Goal: Task Accomplishment & Management: Manage account settings

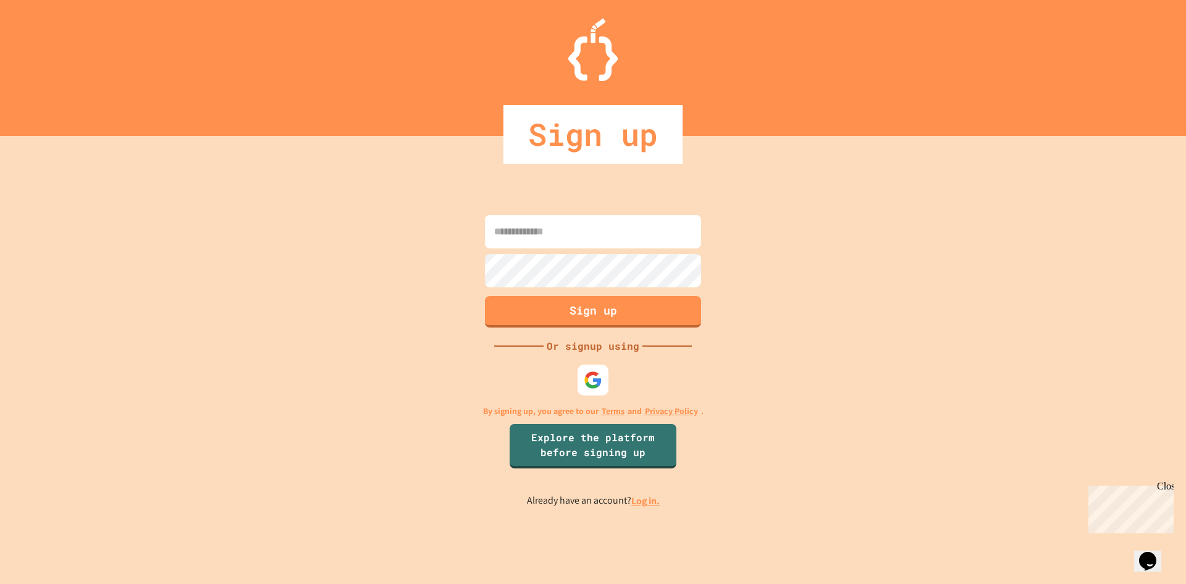
click at [642, 498] on link "Log in." at bounding box center [645, 500] width 28 height 13
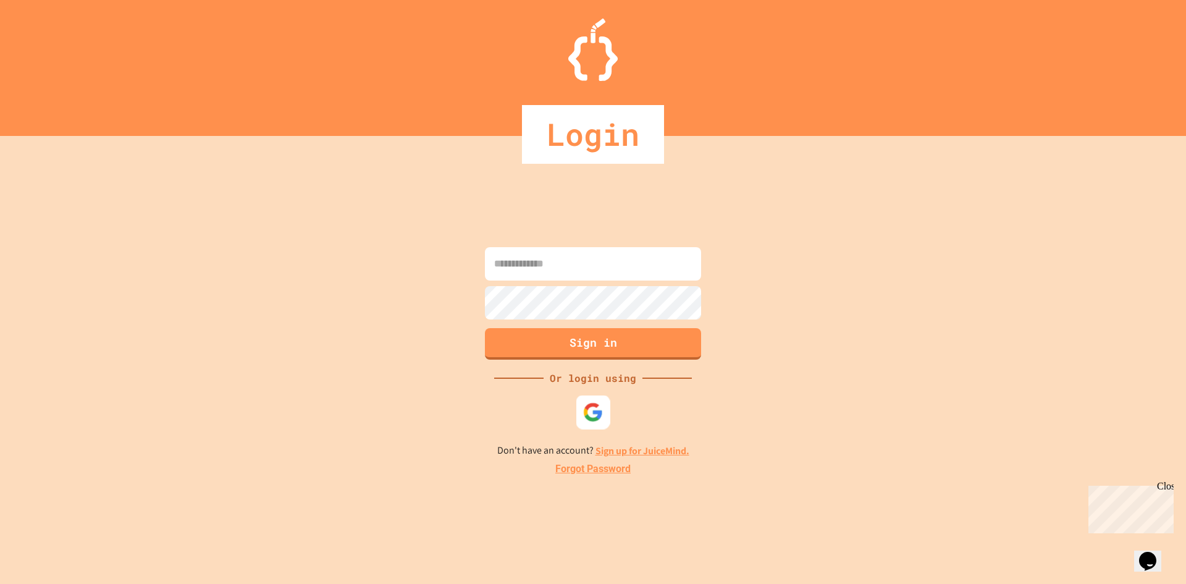
click at [597, 414] on img at bounding box center [593, 411] width 20 height 20
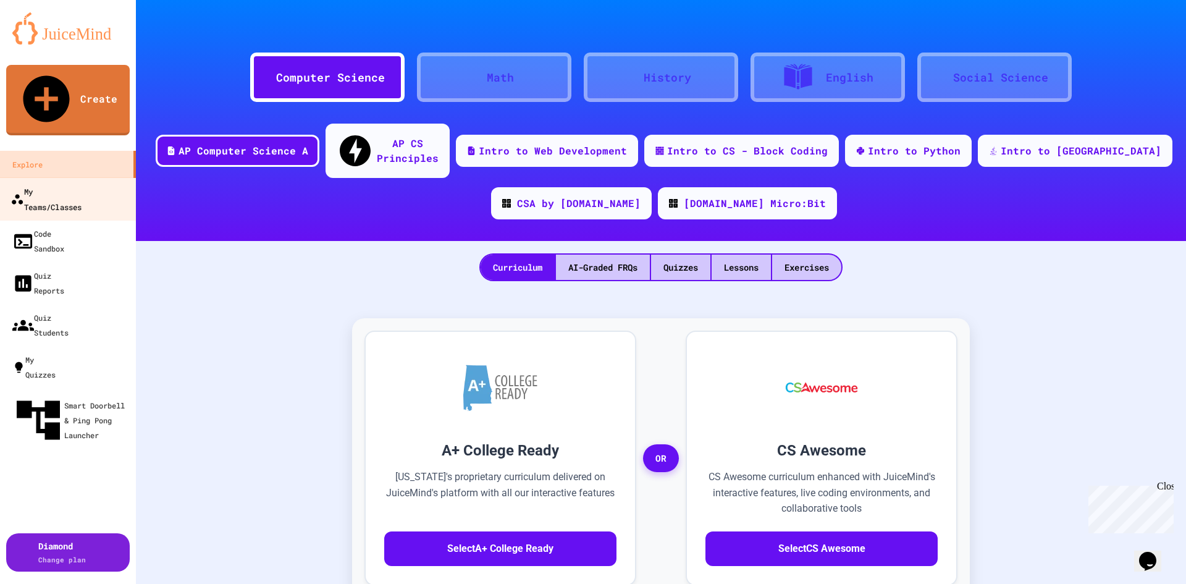
click at [68, 183] on div "My Teams/Classes" at bounding box center [45, 198] width 71 height 30
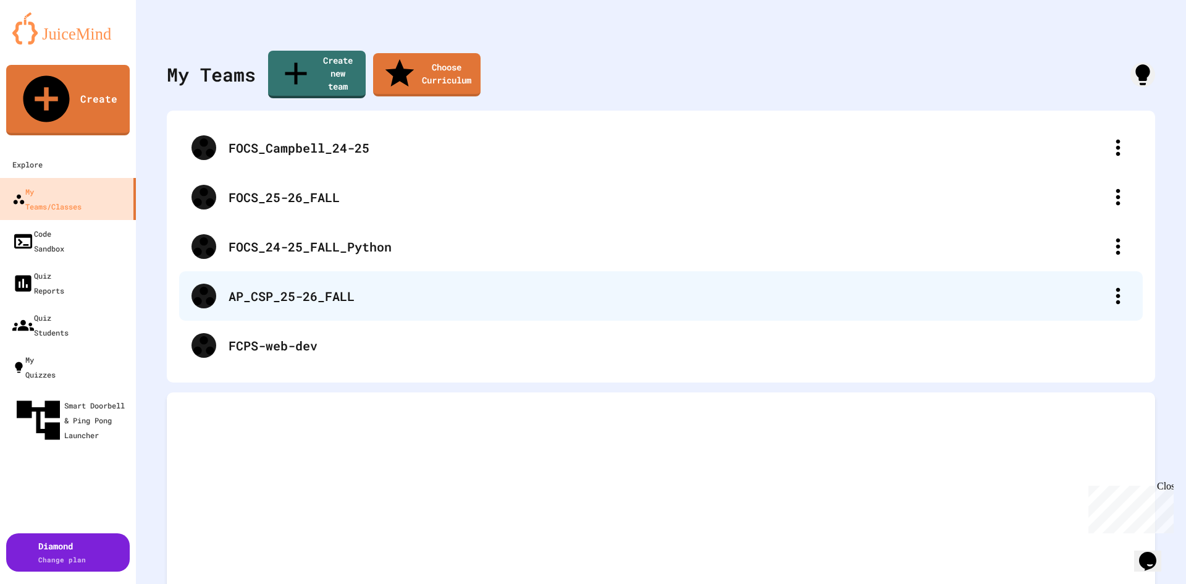
click at [320, 287] on div "AP_CSP_25-26_FALL" at bounding box center [666, 296] width 877 height 19
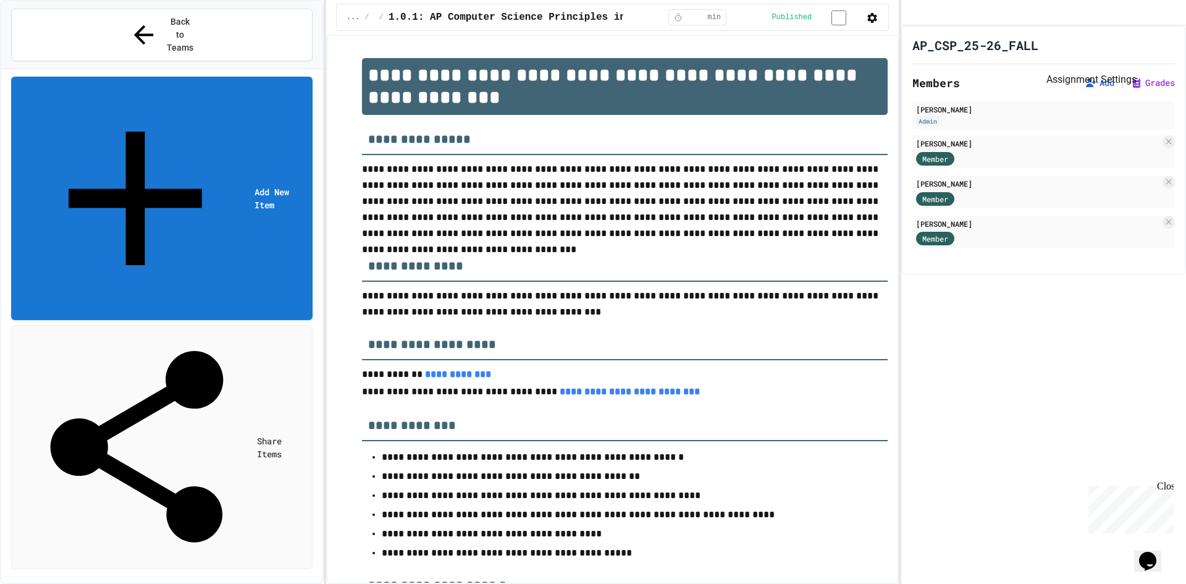
click at [1048, 45] on icon "Assignment Settings" at bounding box center [1048, 45] width 0 height 0
click at [1084, 89] on icon at bounding box center [1090, 83] width 12 height 12
